Goal: Task Accomplishment & Management: Use online tool/utility

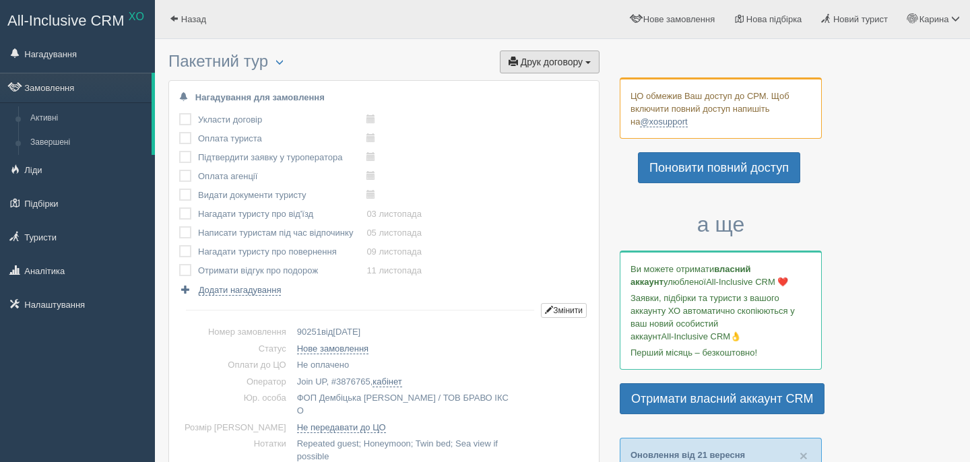
click at [566, 58] on span "Друк договору" at bounding box center [552, 62] width 62 height 11
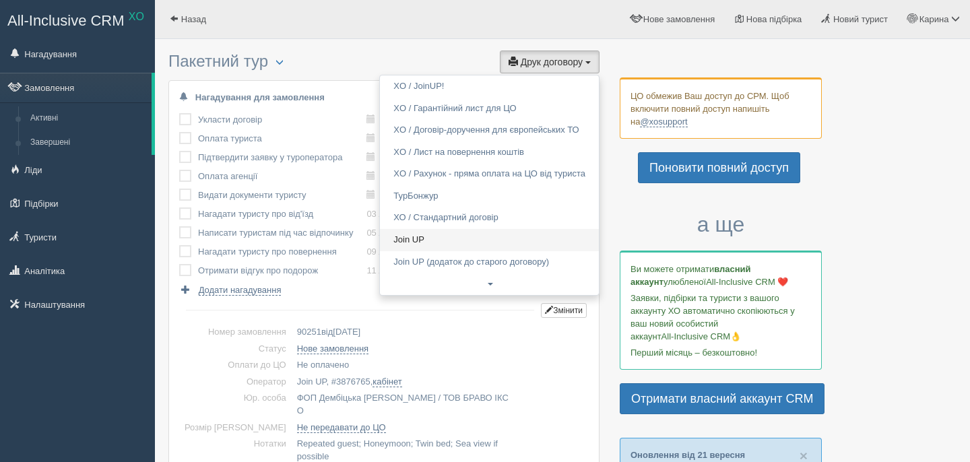
click at [430, 238] on link "Join UP" at bounding box center [489, 240] width 219 height 22
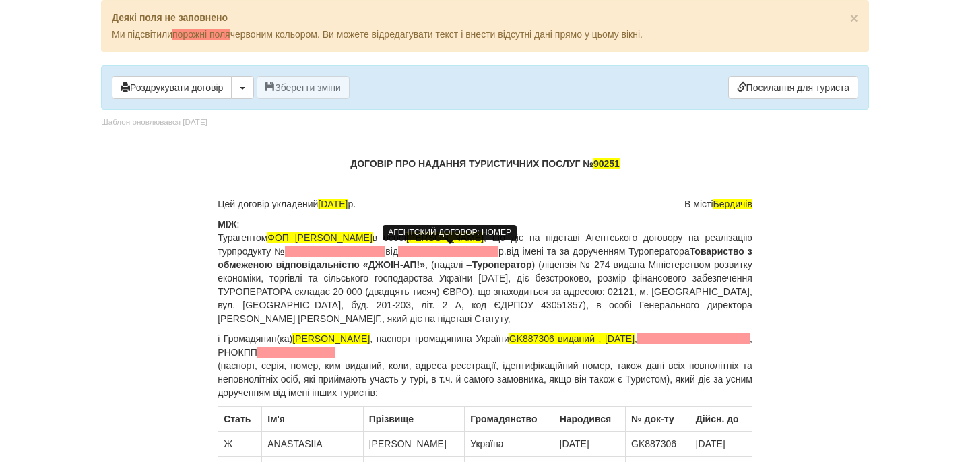
click at [385, 251] on span at bounding box center [335, 251] width 100 height 11
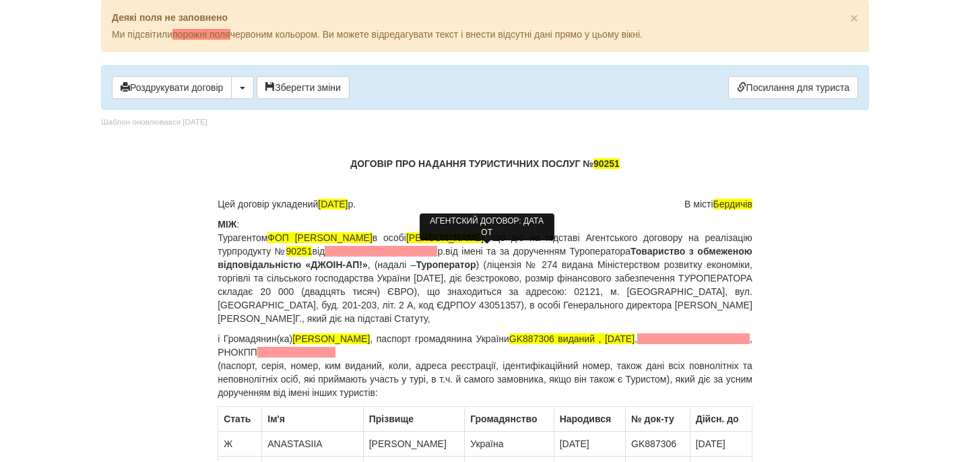
click at [437, 253] on span at bounding box center [381, 251] width 112 height 11
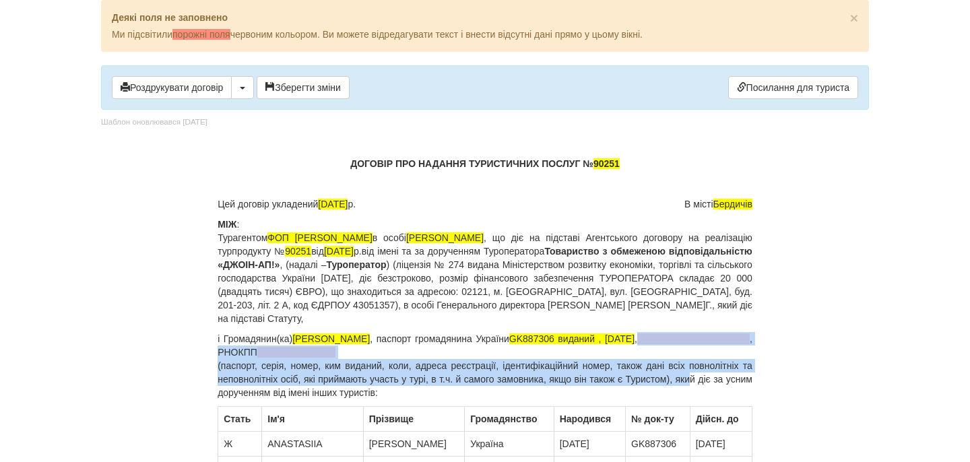
drag, startPoint x: 751, startPoint y: 340, endPoint x: 708, endPoint y: 376, distance: 55.9
click at [708, 376] on p "і Громадянин(ка) DOMOSHENKO [PERSON_NAME] , паспорт громадянина України GK88730…" at bounding box center [485, 365] width 535 height 67
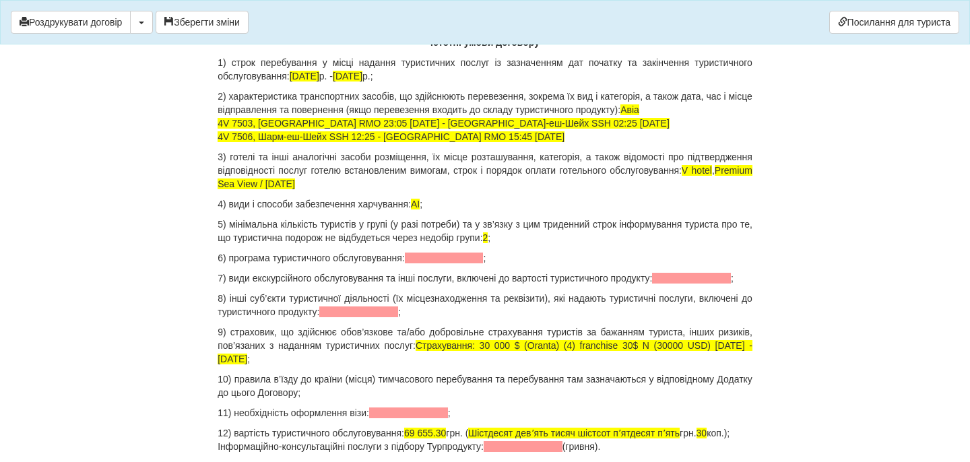
scroll to position [1356, 0]
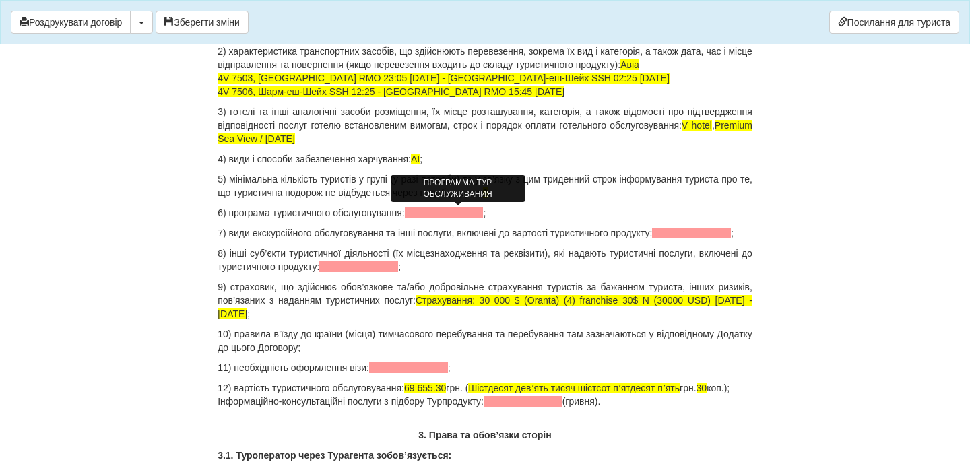
click at [462, 212] on span at bounding box center [444, 212] width 79 height 11
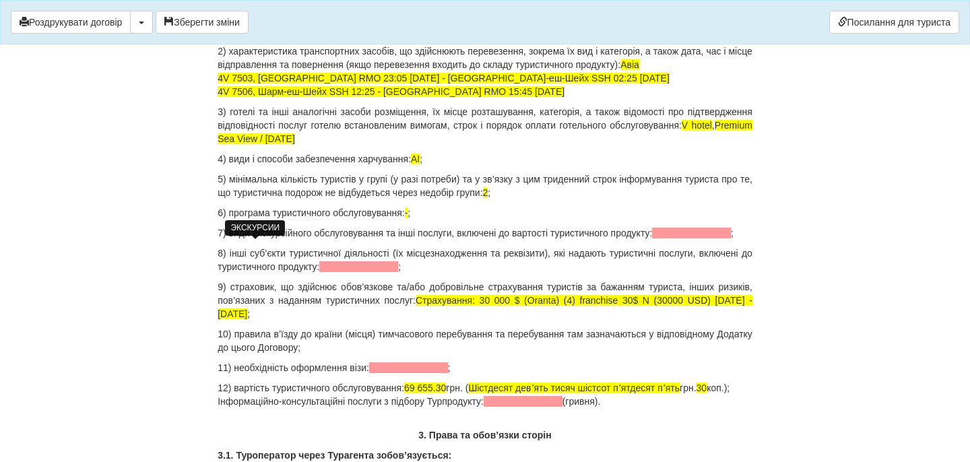
click at [652, 238] on span at bounding box center [691, 233] width 79 height 11
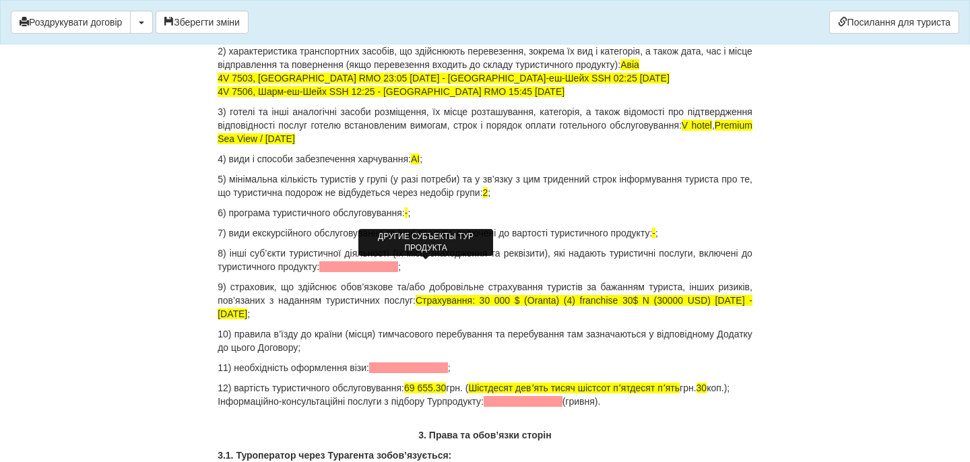
click at [398, 265] on span at bounding box center [358, 266] width 79 height 11
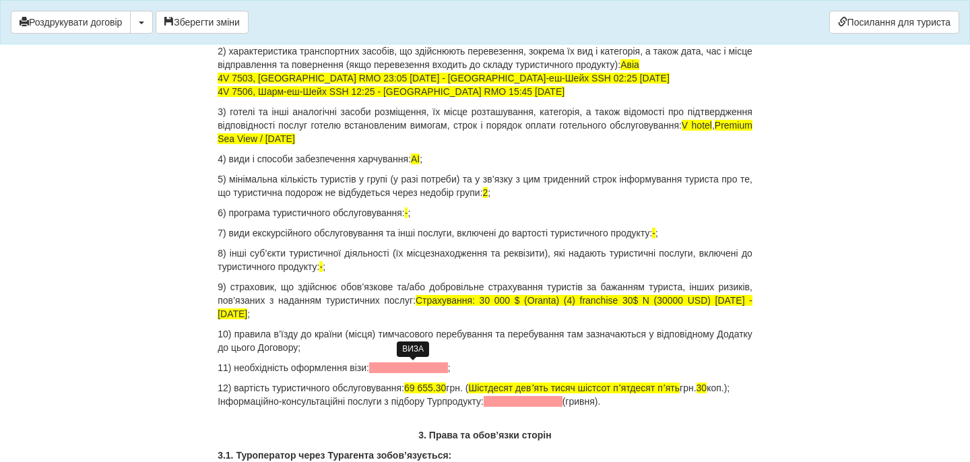
click at [411, 369] on span at bounding box center [408, 367] width 79 height 11
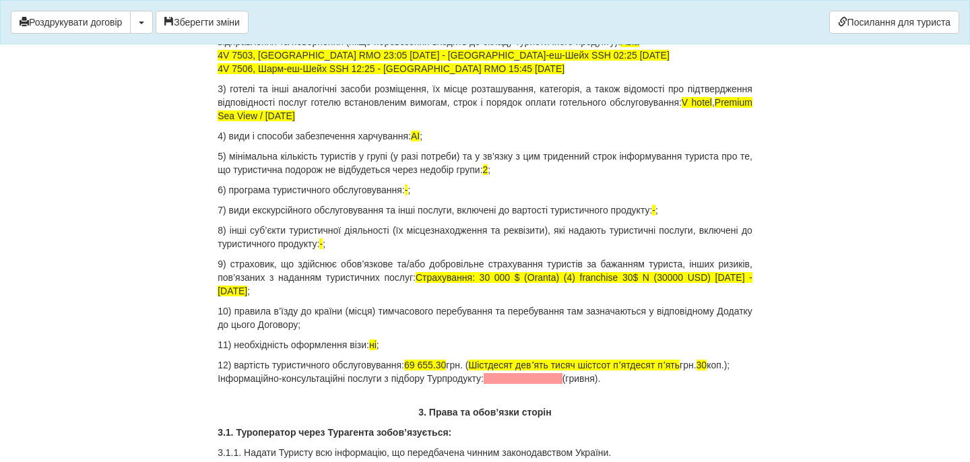
scroll to position [1391, 0]
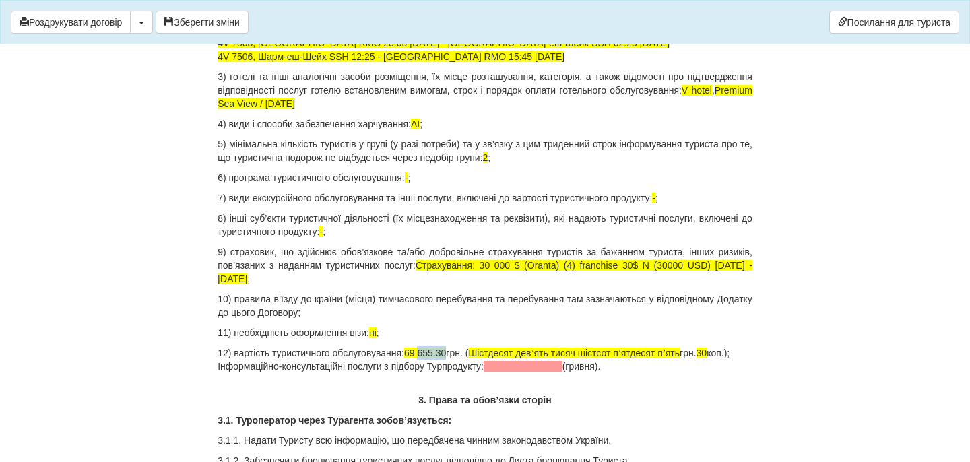
drag, startPoint x: 437, startPoint y: 354, endPoint x: 466, endPoint y: 353, distance: 29.0
click at [466, 353] on p "12) вартість туристичного обслуговування: 69 655.30 грн. ( Шістдесят девʼять ти…" at bounding box center [485, 359] width 535 height 27
drag, startPoint x: 605, startPoint y: 354, endPoint x: 712, endPoint y: 358, distance: 106.5
click at [712, 358] on p "12) вартість туристичного обслуговування: 69 000 грн. ( Шістдесят девʼять тисяч…" at bounding box center [485, 359] width 535 height 27
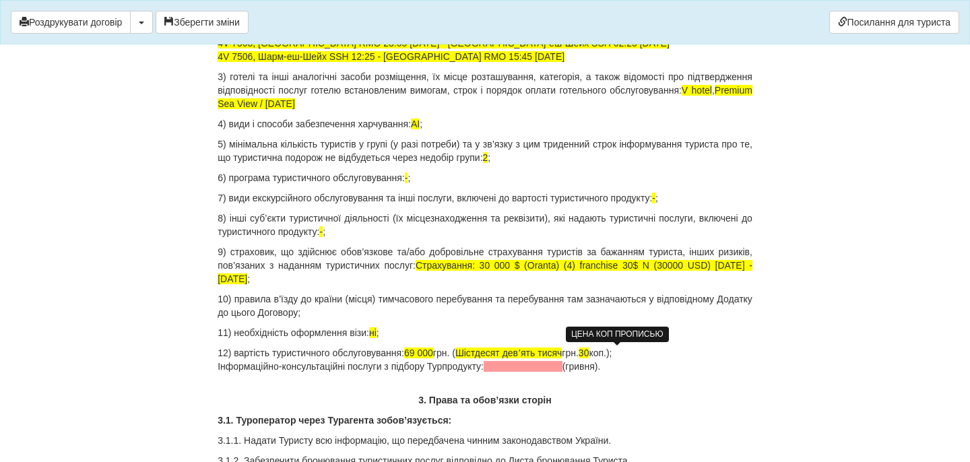
click at [589, 349] on span "30" at bounding box center [583, 352] width 11 height 11
click at [657, 346] on p "12) вартість туристичного обслуговування: 69 000 грн. ( Шістдесят девʼять тисяч…" at bounding box center [485, 359] width 535 height 27
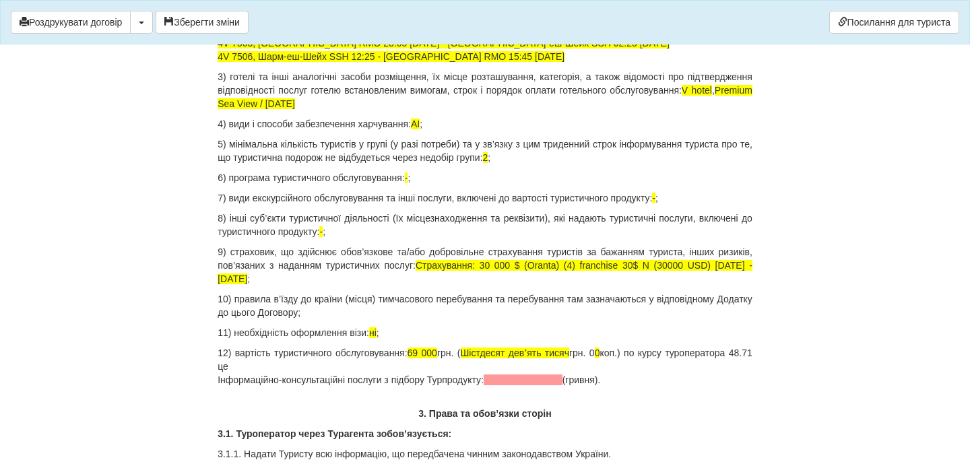
drag, startPoint x: 646, startPoint y: 375, endPoint x: 206, endPoint y: 376, distance: 440.4
click at [356, 364] on p "12) вартість туристичного обслуговування: 69 000 грн. ( Шістдесят девʼять тисяч…" at bounding box center [485, 366] width 535 height 40
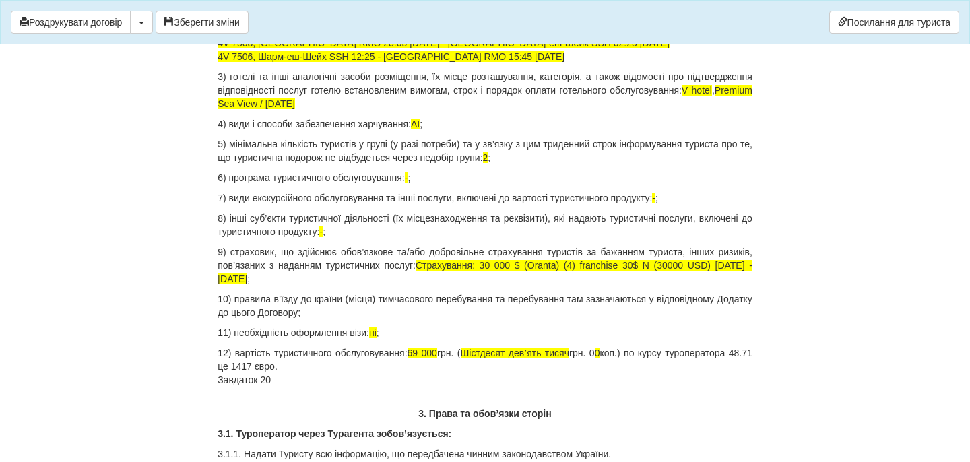
click at [290, 372] on p "12) вартість туристичного обслуговування: 69 000 грн. ( Шістдесят девʼять тисяч…" at bounding box center [485, 366] width 535 height 40
click at [290, 383] on p "12) вартість туристичного обслуговування: 69 000 грн. ( Шістдесят девʼять тисяч…" at bounding box center [485, 366] width 535 height 40
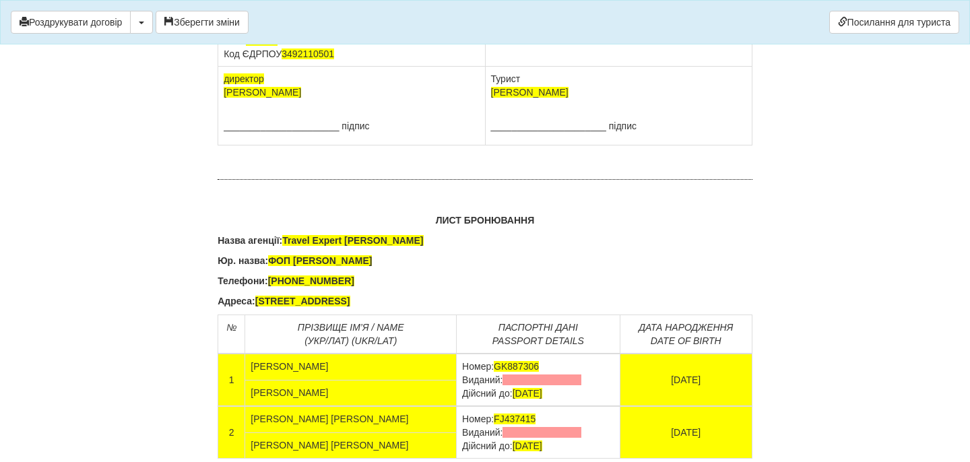
scroll to position [8578, 0]
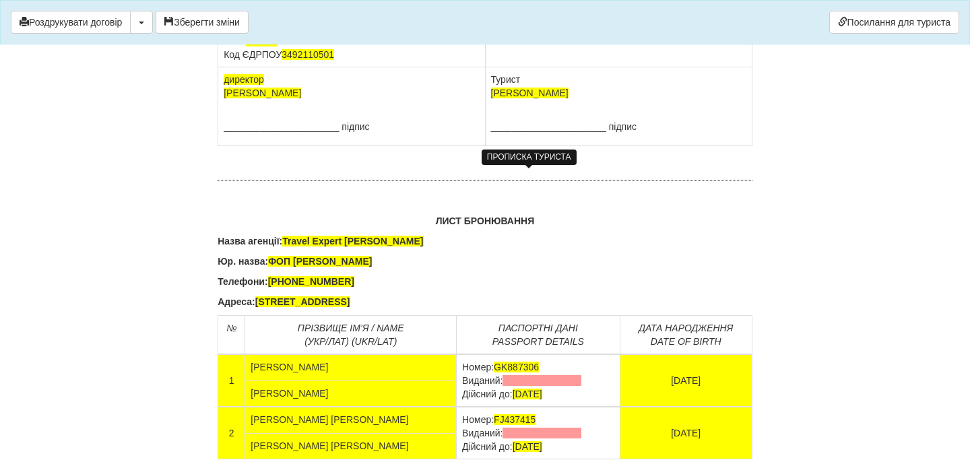
drag, startPoint x: 589, startPoint y: 207, endPoint x: 489, endPoint y: 189, distance: 101.3
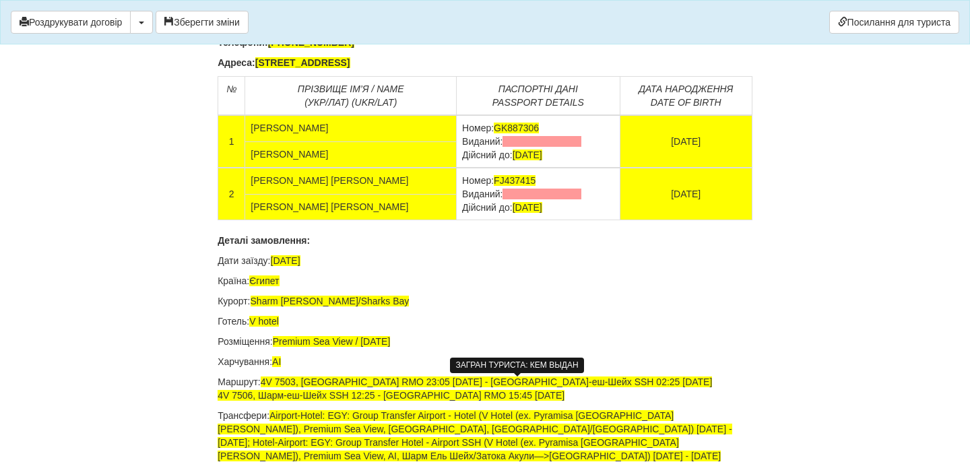
scroll to position [8920, 0]
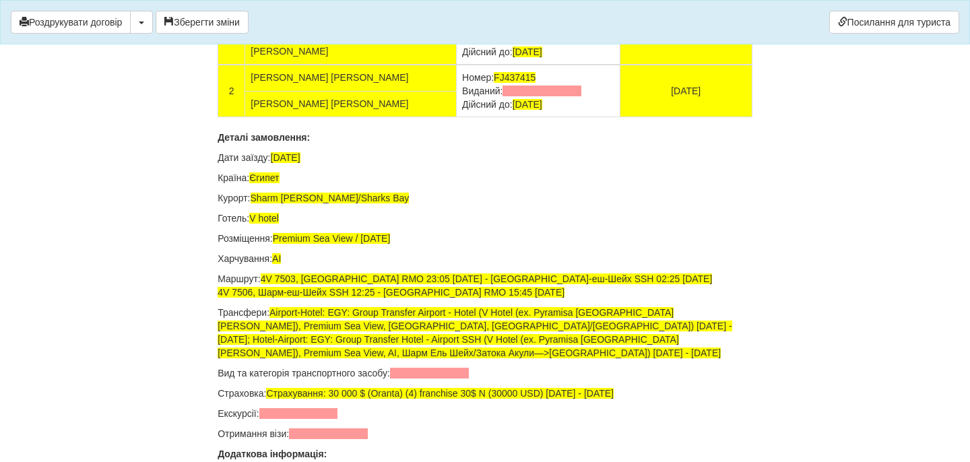
drag, startPoint x: 559, startPoint y: 279, endPoint x: 435, endPoint y: 277, distance: 123.9
click at [457, 65] on td "Номер: GK887306 Виданий: Дійсний до: 08.01.2035" at bounding box center [538, 38] width 163 height 53
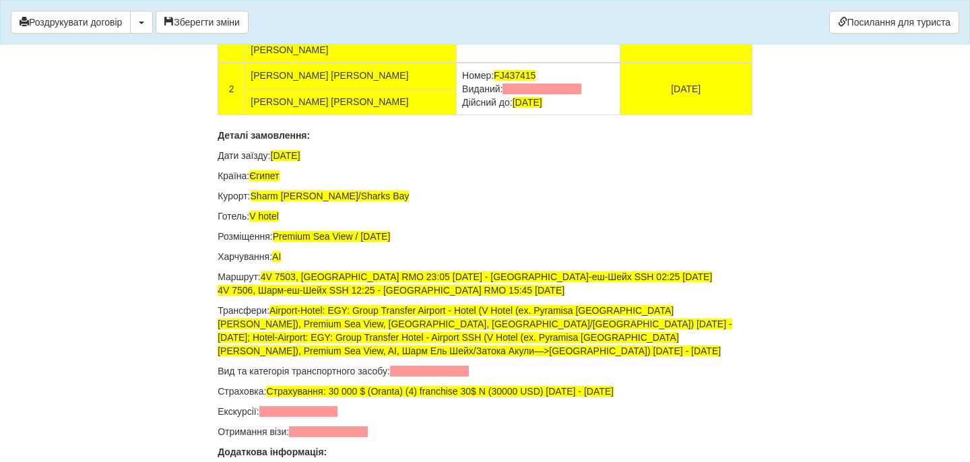
click at [572, 115] on td "Номер: FJ437415 Виданий: Дійсний до: 24.10.2027" at bounding box center [538, 89] width 163 height 53
drag, startPoint x: 562, startPoint y: 330, endPoint x: 434, endPoint y: 330, distance: 127.9
click at [457, 115] on td "Номер: FJ437415 Виданий: Дійсний до: 24.10.2027" at bounding box center [538, 89] width 163 height 53
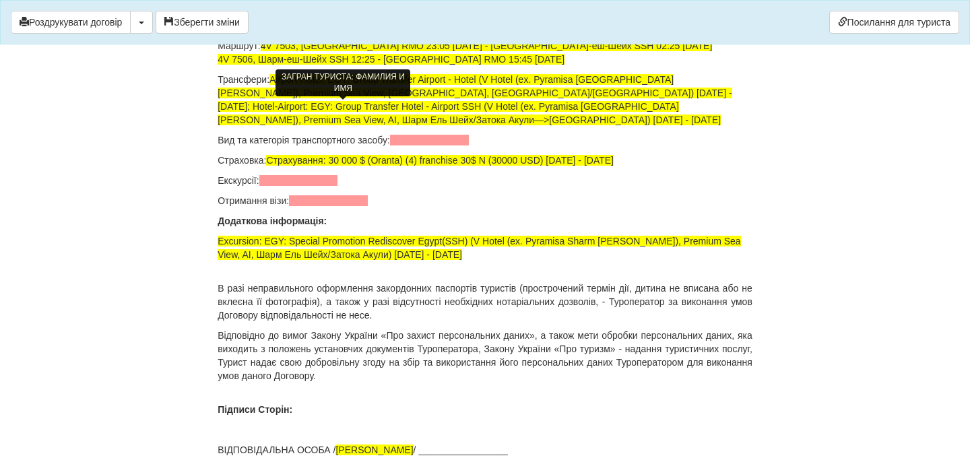
scroll to position [9149, 0]
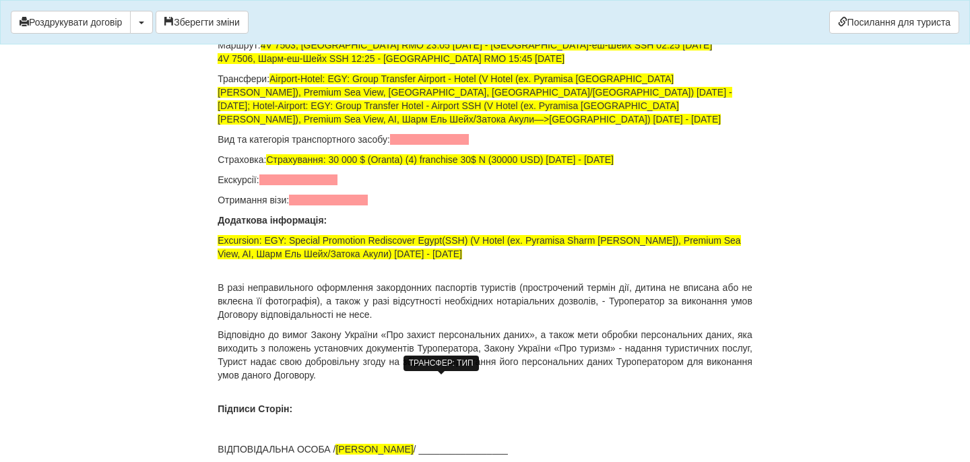
click at [432, 145] on span at bounding box center [429, 139] width 79 height 11
click at [305, 185] on span at bounding box center [298, 179] width 79 height 11
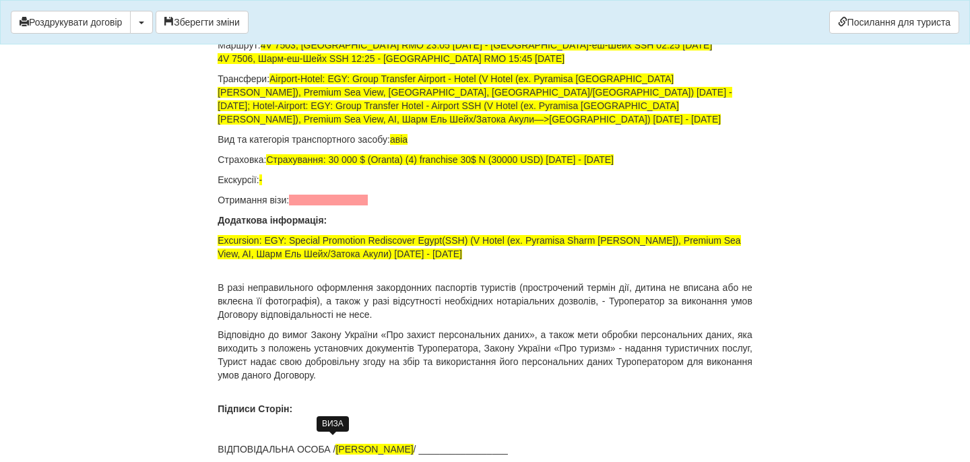
click at [328, 205] on span at bounding box center [328, 200] width 79 height 11
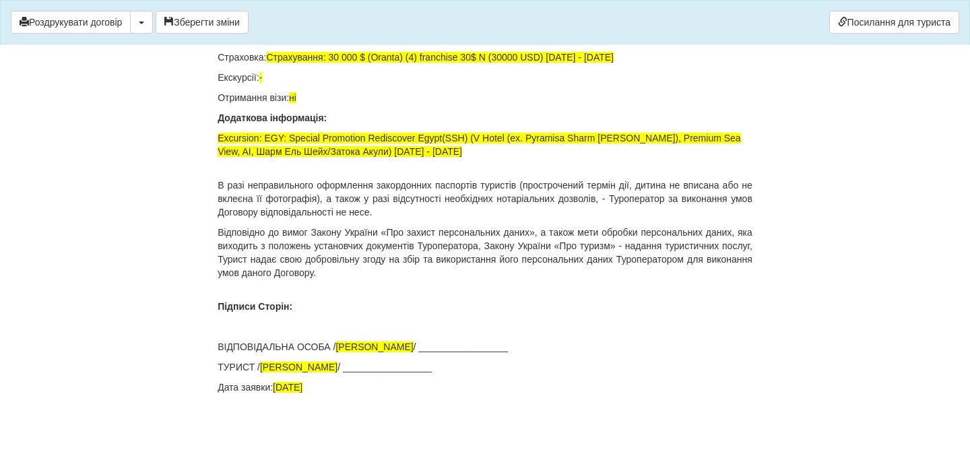
scroll to position [9335, 0]
click at [190, 26] on button "Зберегти зміни" at bounding box center [202, 22] width 93 height 23
click at [114, 29] on button "Роздрукувати договір" at bounding box center [71, 22] width 120 height 23
